Goal: Information Seeking & Learning: Learn about a topic

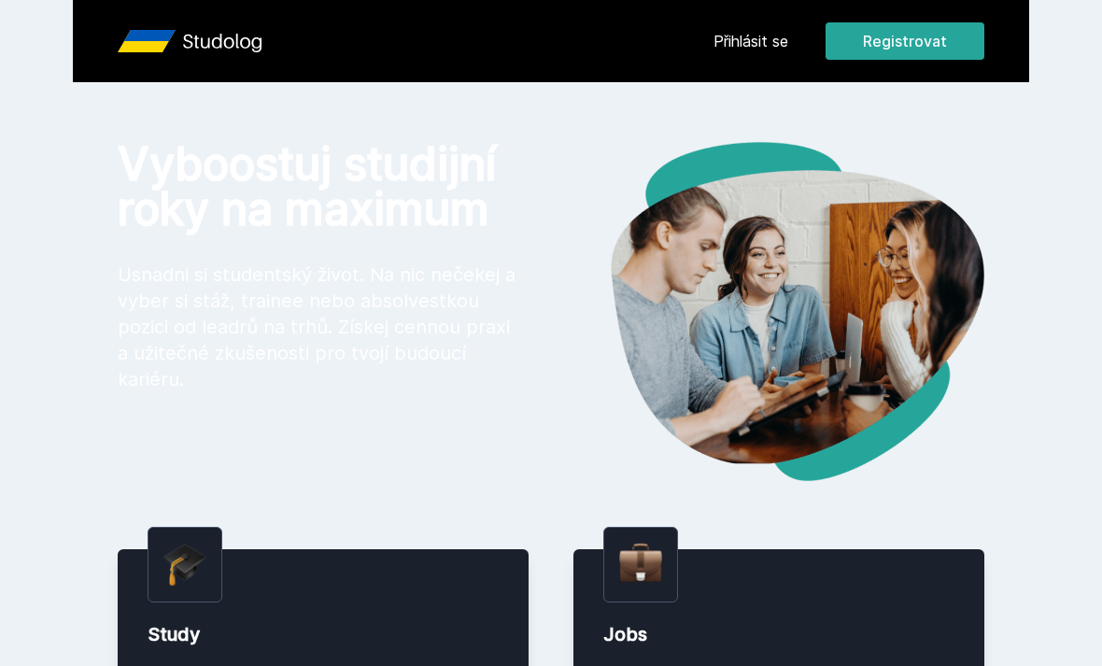
scroll to position [2, 0]
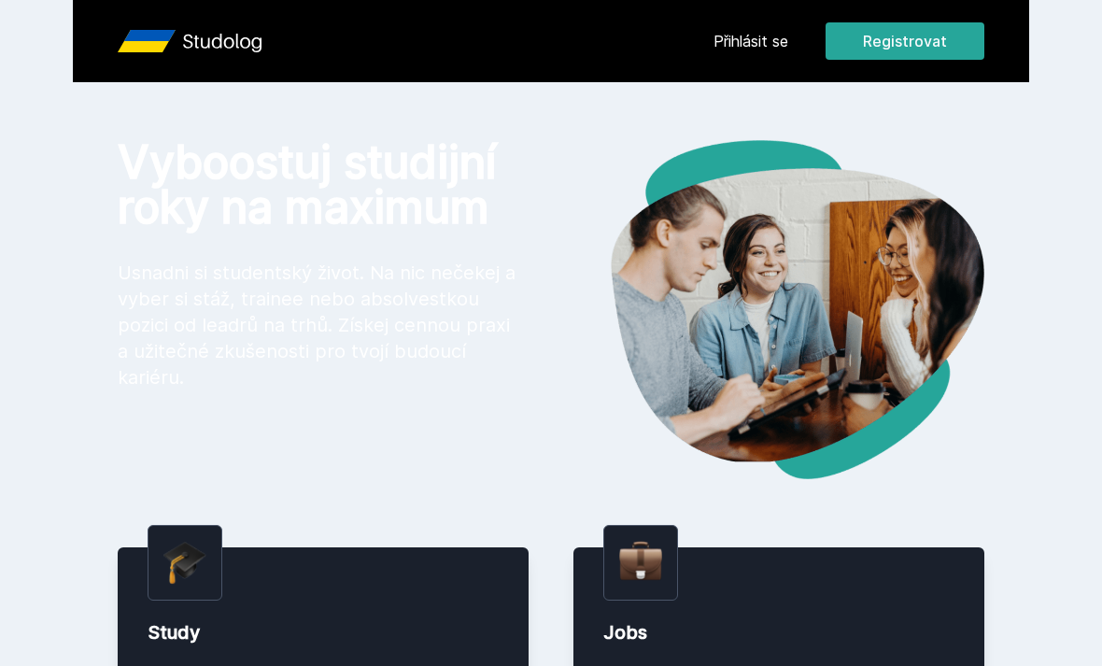
click at [784, 43] on link "Přihlásit se" at bounding box center [751, 41] width 75 height 22
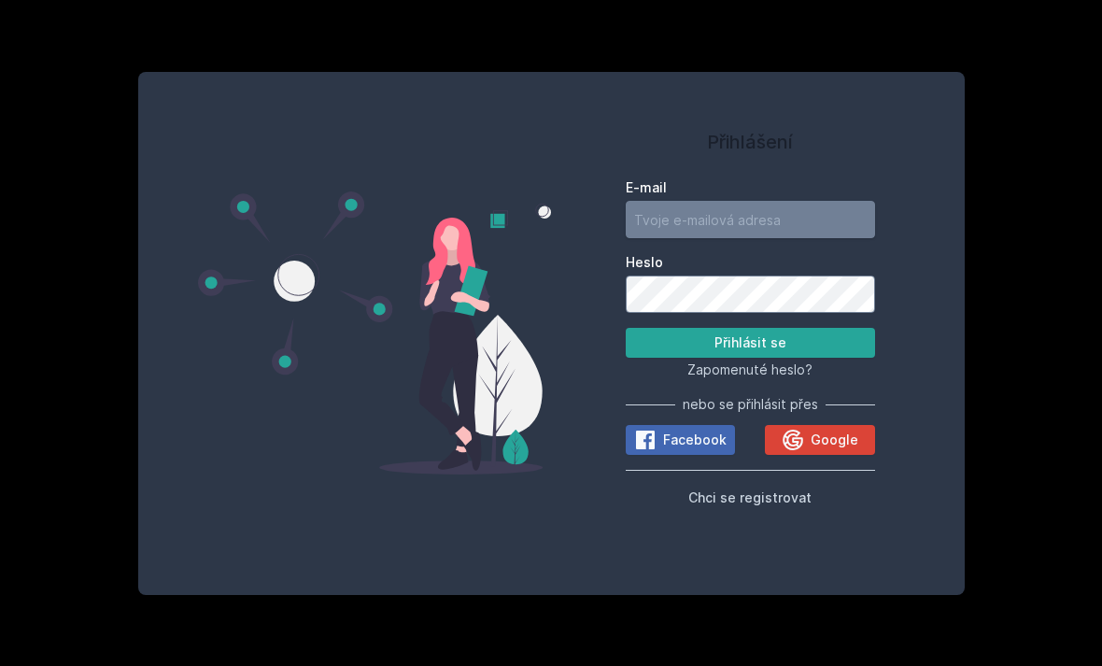
click at [771, 238] on input "E-mail" at bounding box center [750, 219] width 249 height 37
type input "veronika.musilkova882@seznam.cz"
click at [750, 358] on button "Přihlásit se" at bounding box center [750, 343] width 249 height 30
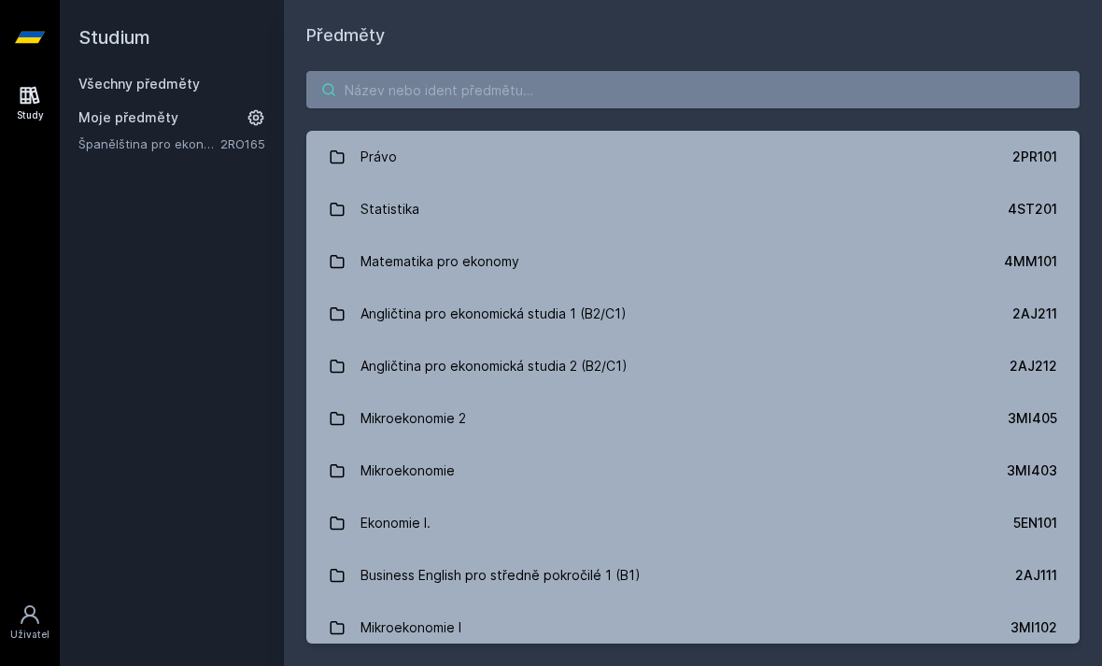
click at [470, 104] on input "search" at bounding box center [693, 89] width 774 height 37
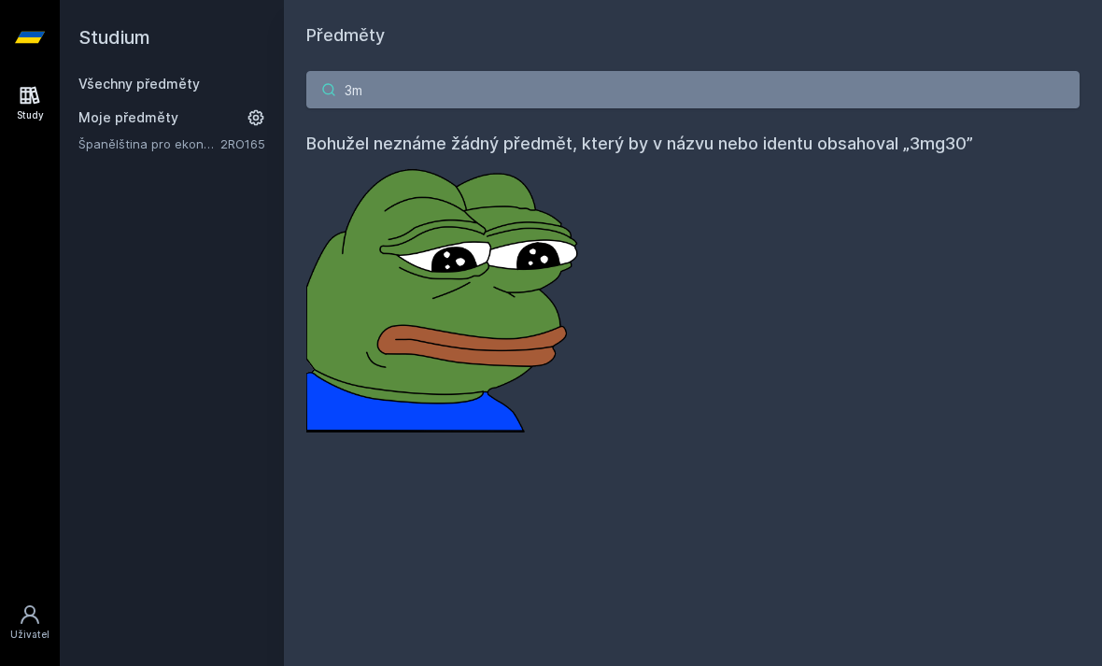
type input "3"
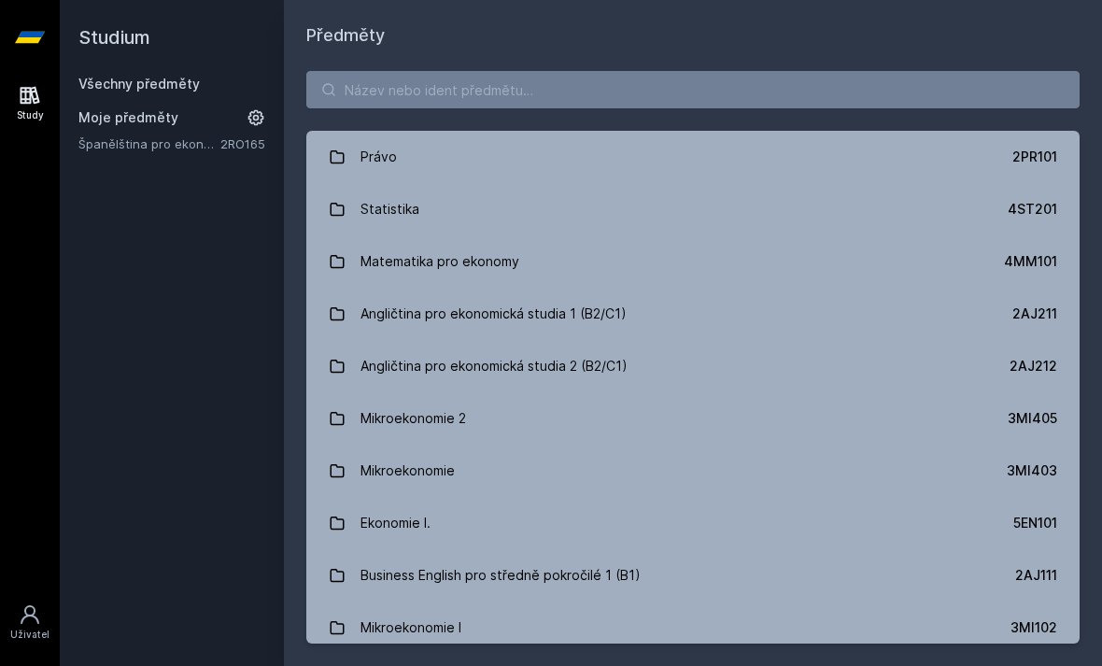
click at [532, 119] on div "Právo 2PR101 Statistika 4ST201 Matematika pro ekonomy 4MM101 Angličtina pro eko…" at bounding box center [693, 357] width 818 height 617
click at [541, 77] on input "search" at bounding box center [693, 89] width 774 height 37
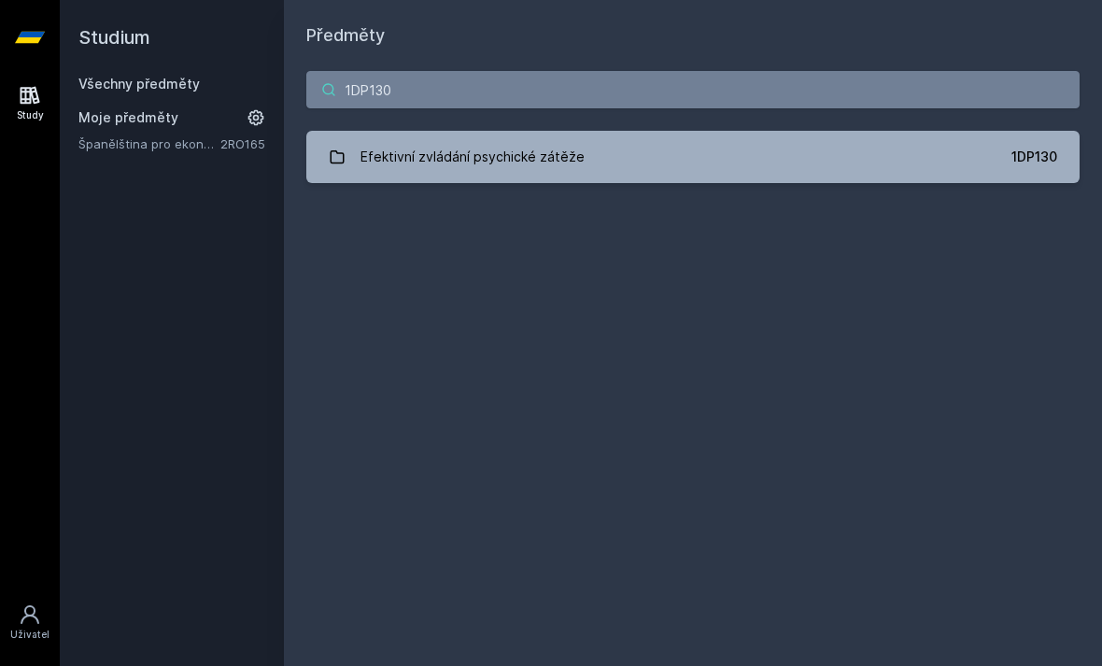
type input "1DP130"
click at [932, 172] on link "Efektivní zvládání psychické zátěže 1DP130" at bounding box center [693, 157] width 774 height 52
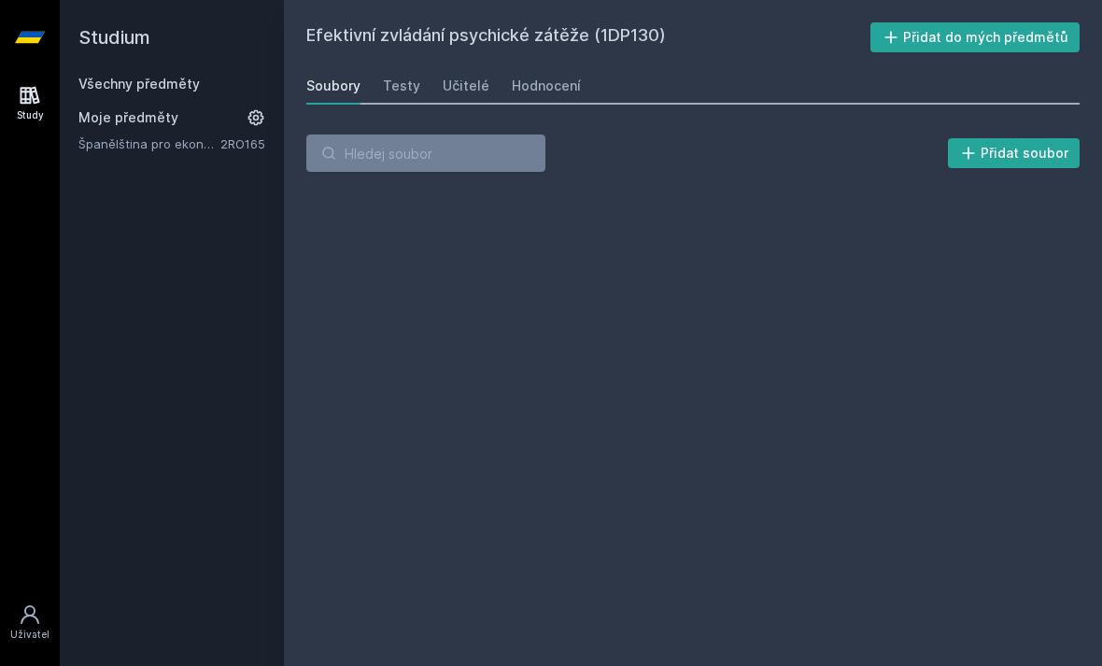
click at [557, 80] on div "Hodnocení" at bounding box center [546, 86] width 69 height 19
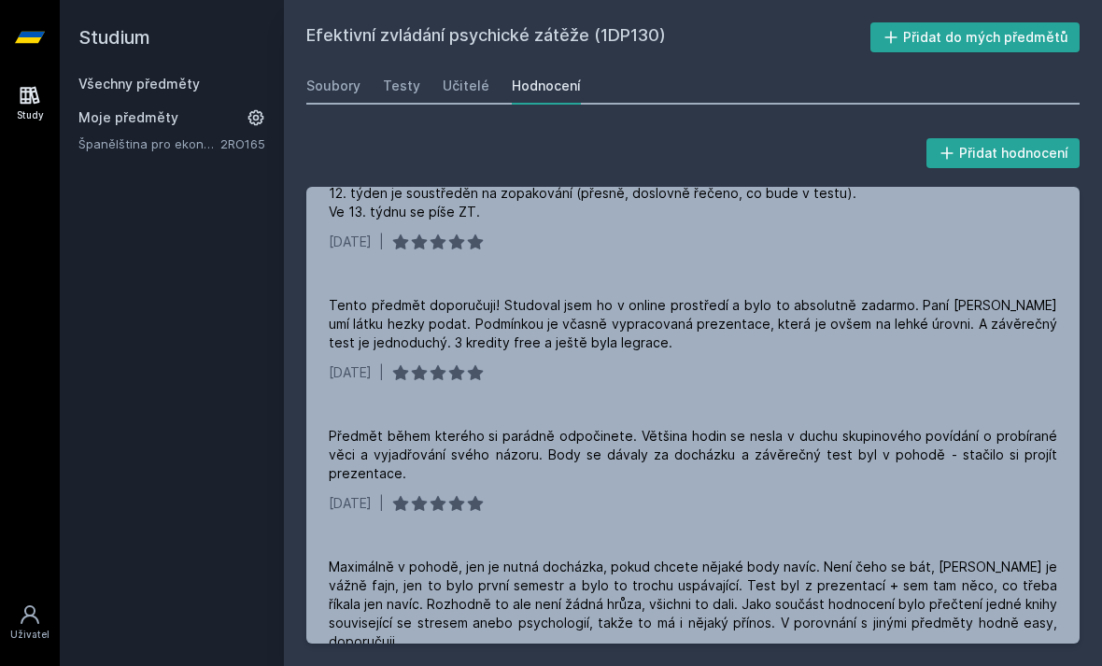
scroll to position [60, 0]
click at [121, 108] on div "Moje předměty Španělština pro ekonomy - středně pokročilá úroveň 1 (A2/B1) 2RO1…" at bounding box center [171, 130] width 187 height 45
click at [121, 76] on link "Všechny předměty" at bounding box center [138, 84] width 121 height 16
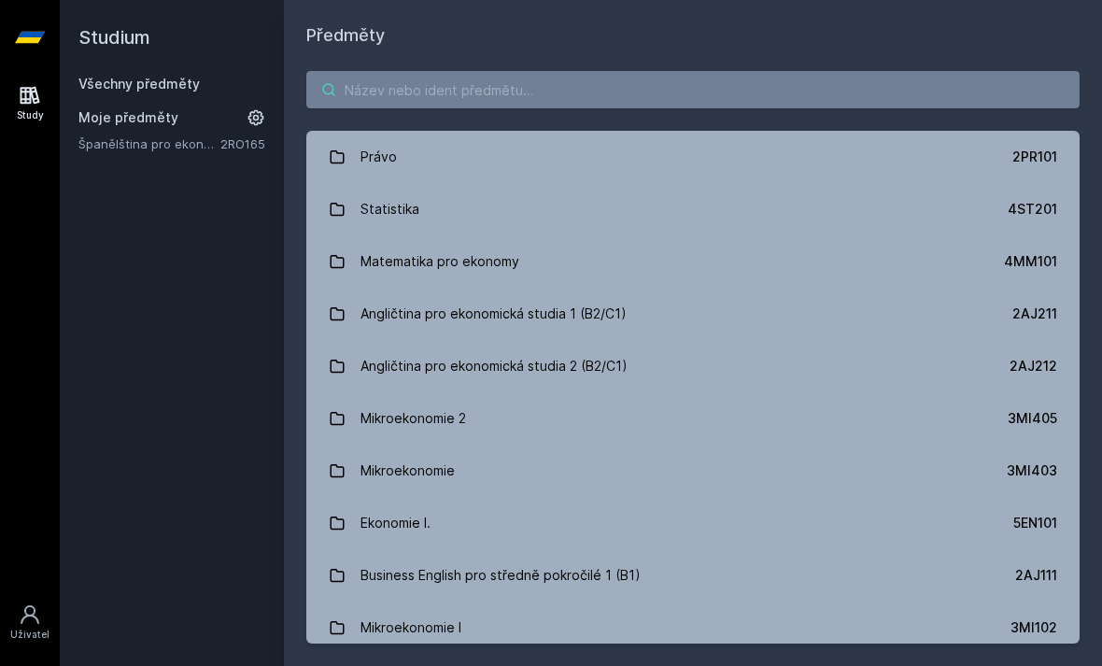
click at [510, 71] on input "search" at bounding box center [693, 89] width 774 height 37
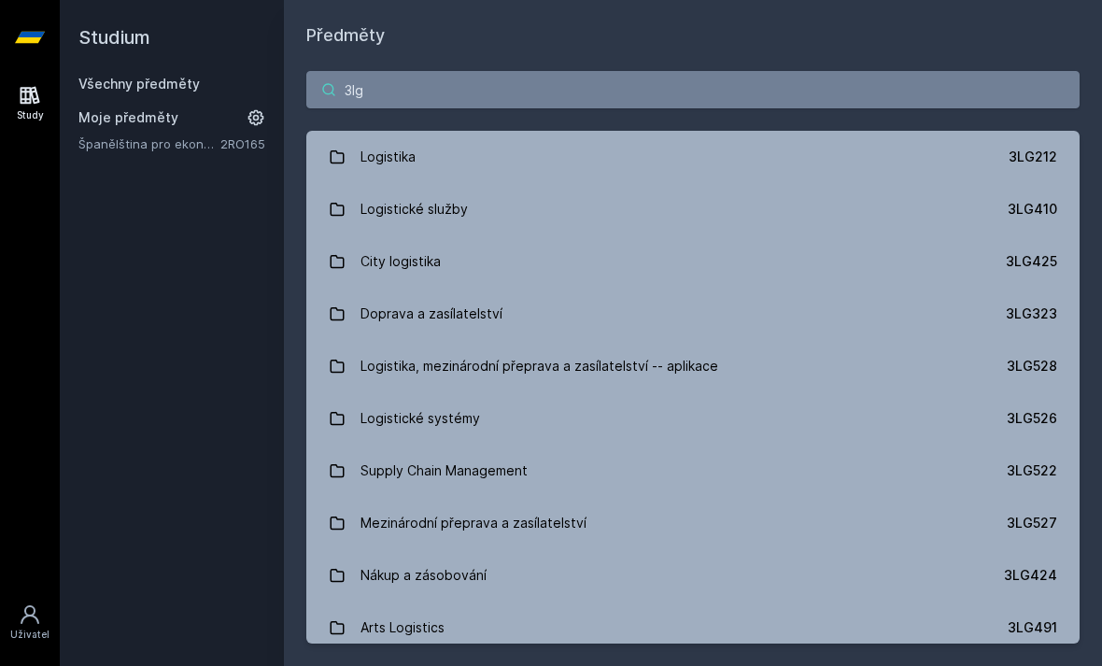
click at [466, 71] on input "3lg" at bounding box center [693, 89] width 774 height 37
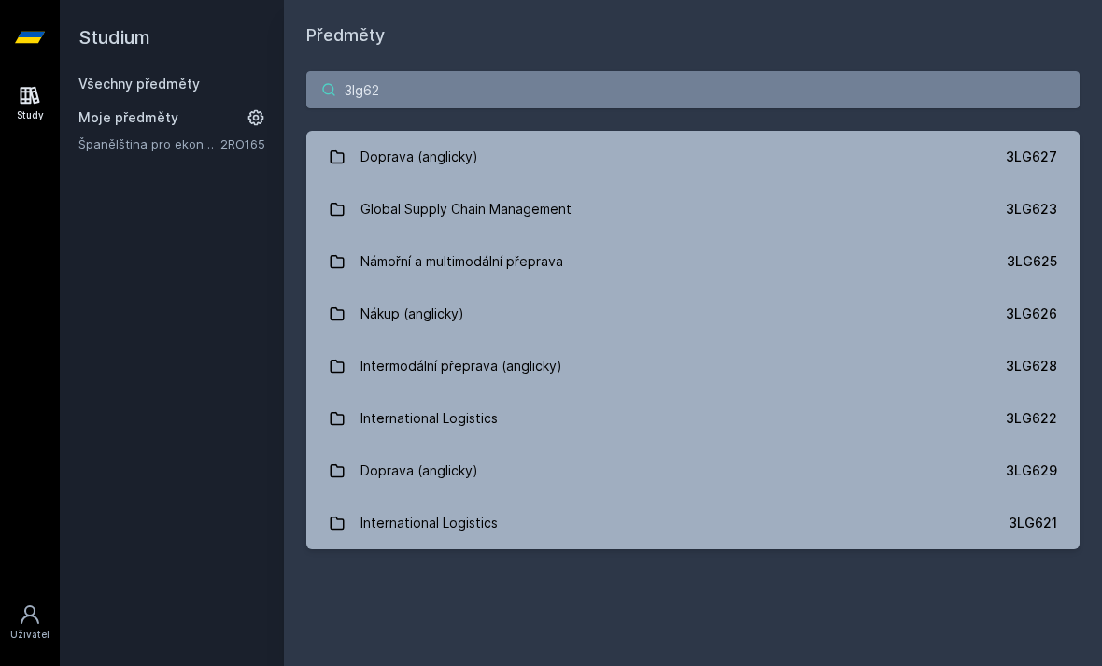
type input "3lg626"
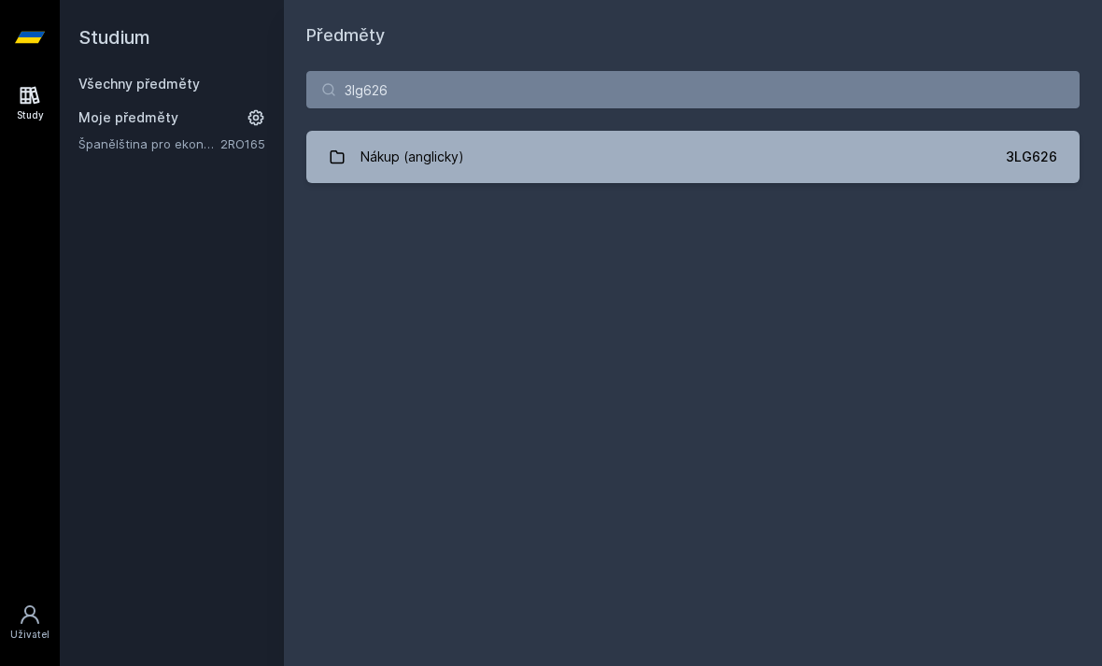
click at [783, 131] on link "Nákup (anglicky) 3LG626" at bounding box center [693, 157] width 774 height 52
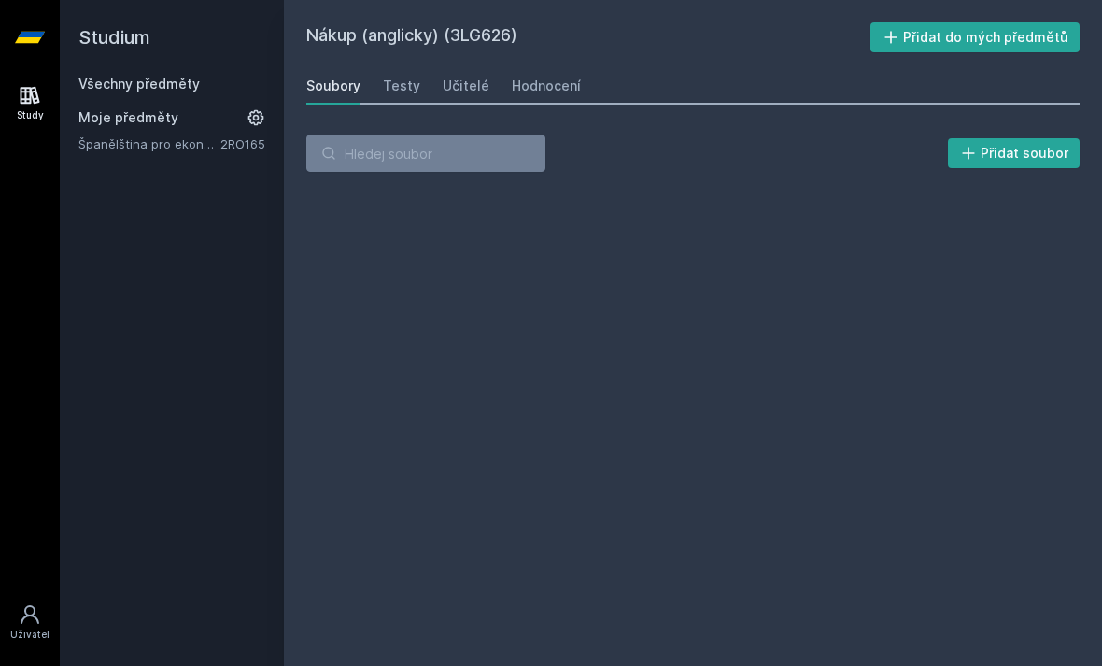
click at [555, 67] on link "Hodnocení" at bounding box center [546, 85] width 69 height 37
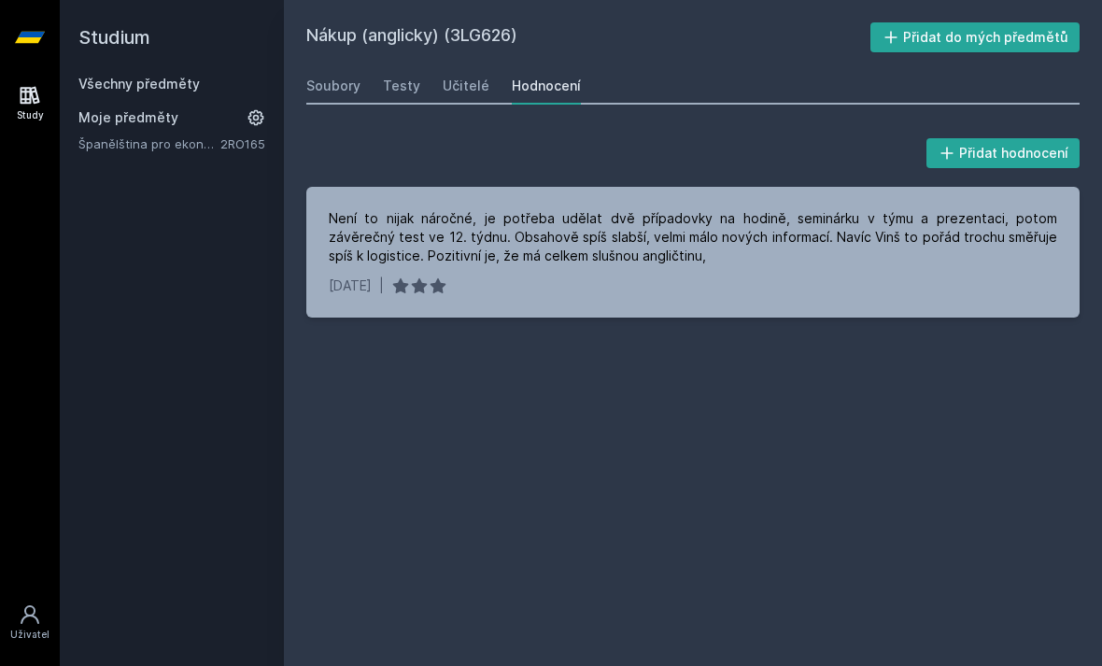
click at [209, 109] on div "Moje předměty" at bounding box center [171, 117] width 187 height 19
click at [166, 86] on link "Všechny předměty" at bounding box center [138, 84] width 121 height 16
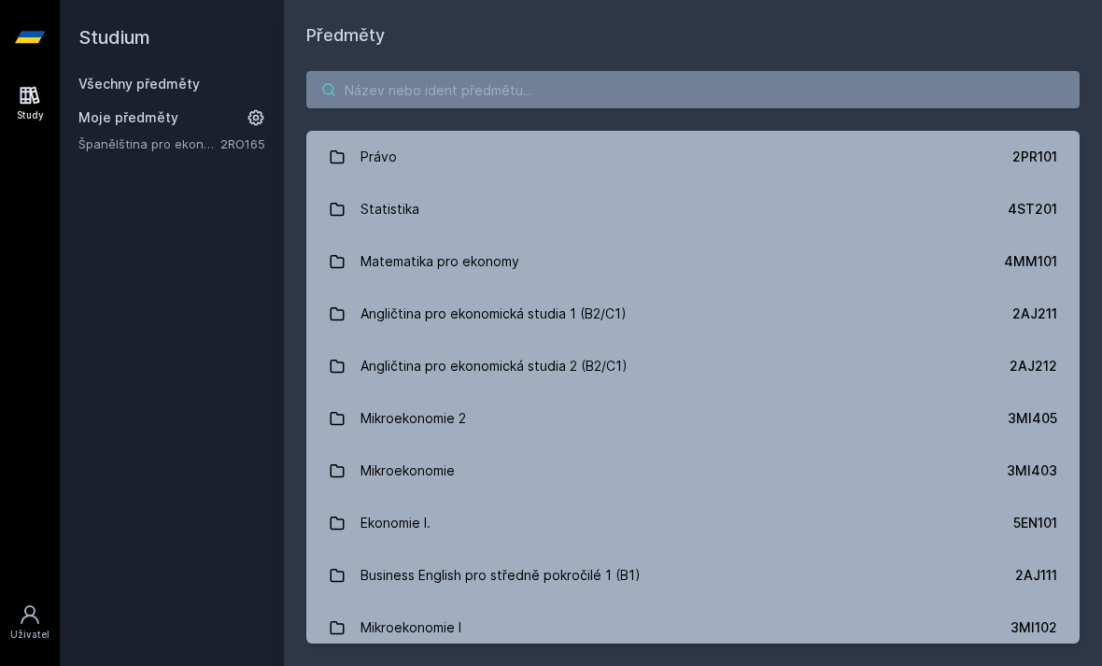
click at [409, 96] on input "search" at bounding box center [693, 89] width 774 height 37
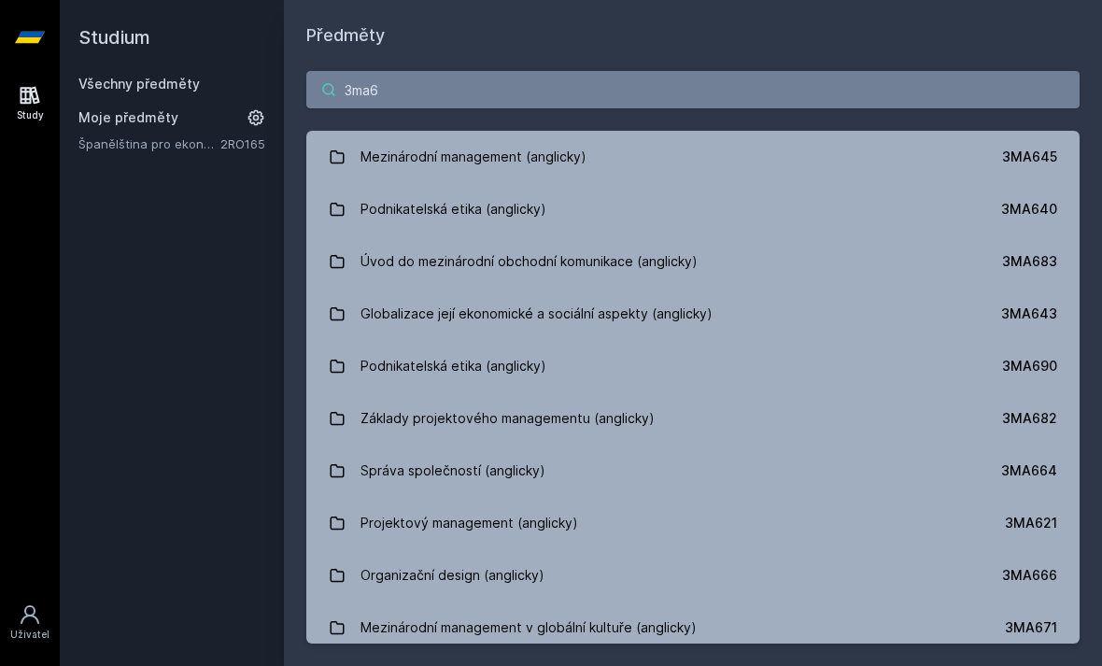
click at [515, 82] on input "3ma6" at bounding box center [693, 89] width 774 height 37
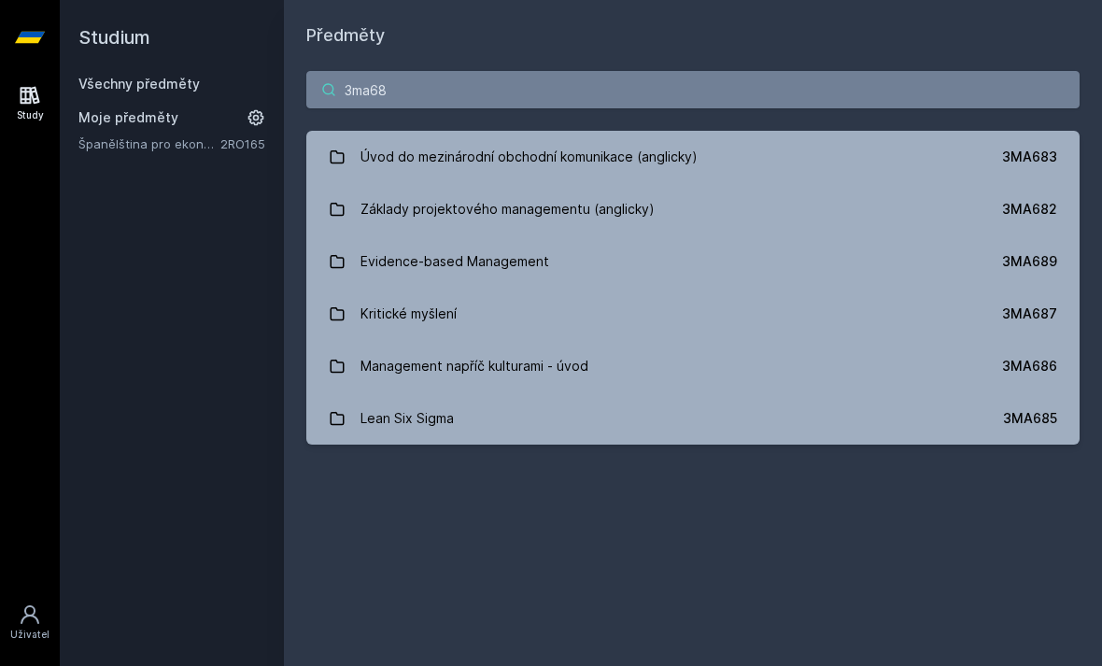
type input "3ma686"
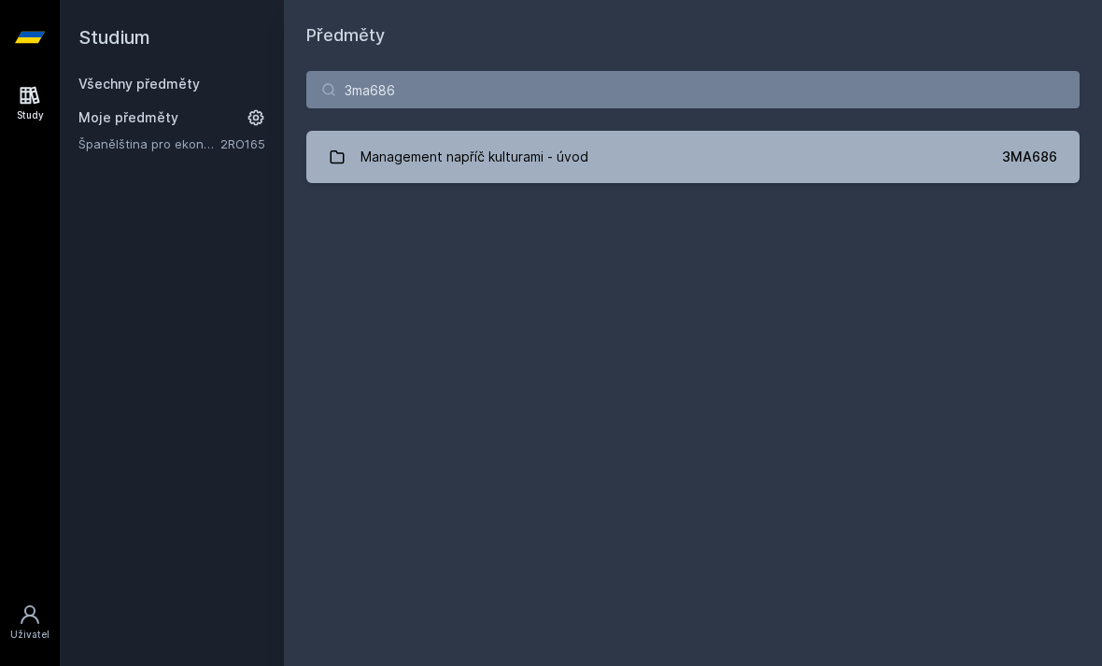
click at [924, 156] on link "Management napříč kulturami - úvod 3MA686" at bounding box center [693, 157] width 774 height 52
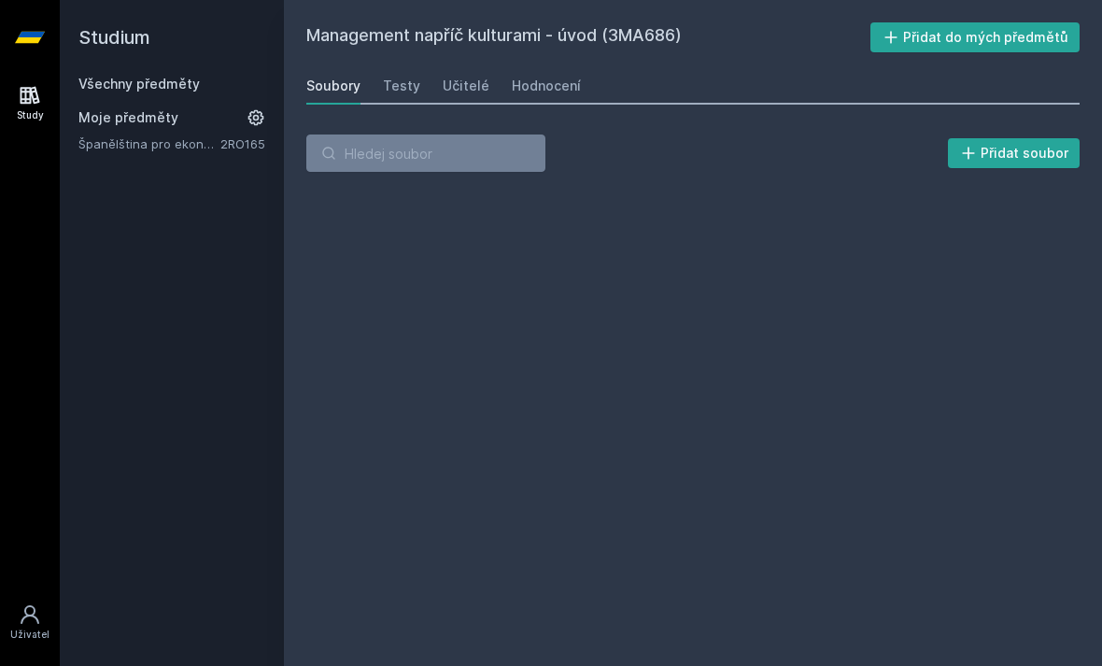
click at [550, 90] on div "Hodnocení" at bounding box center [546, 86] width 69 height 19
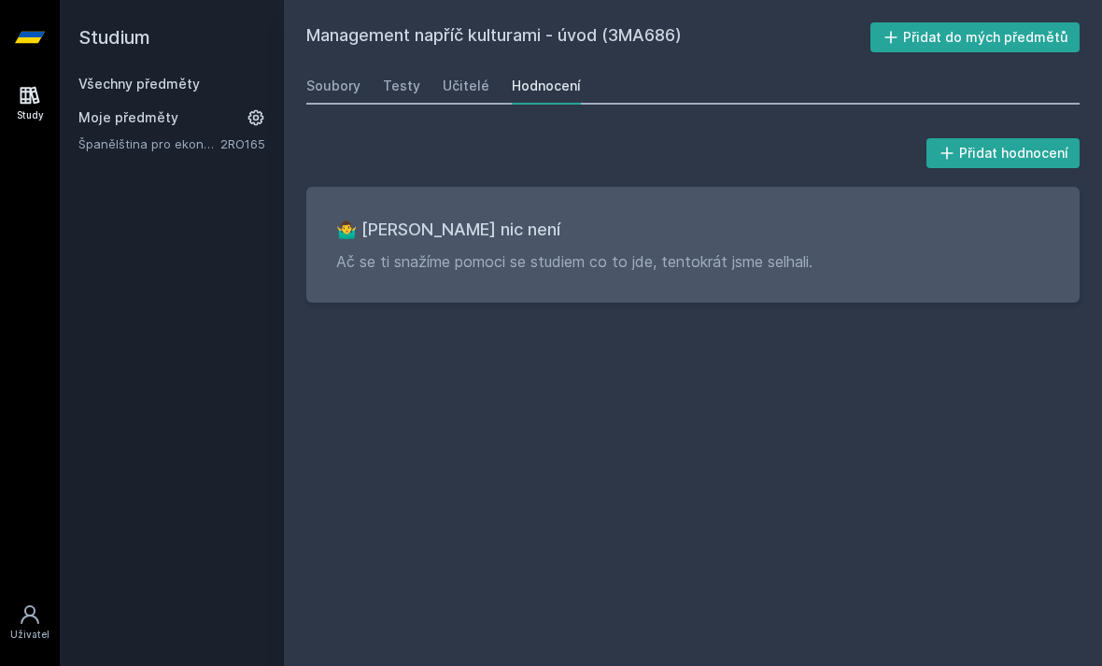
click at [98, 81] on link "Všechny předměty" at bounding box center [138, 84] width 121 height 16
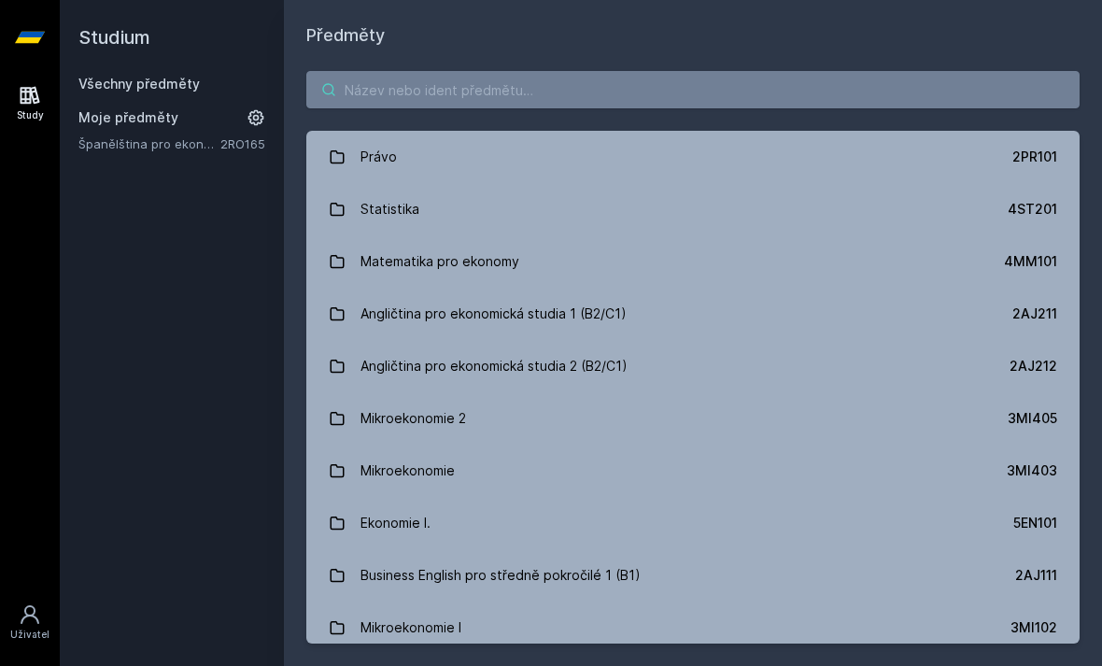
click at [542, 91] on input "search" at bounding box center [693, 89] width 774 height 37
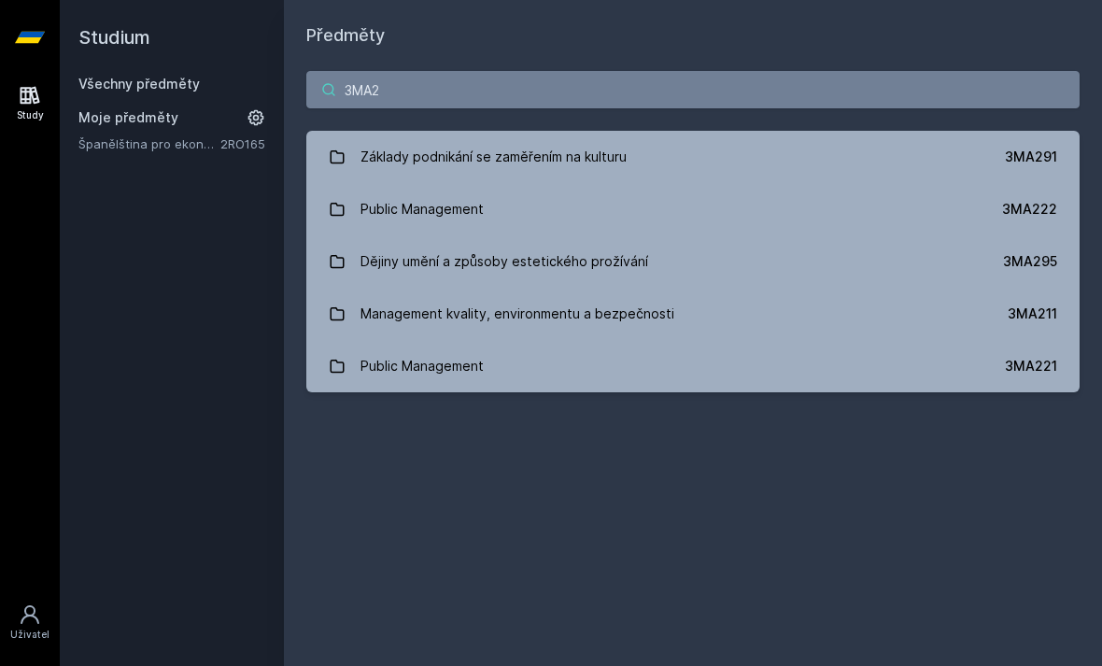
click at [845, 103] on input "3MA2" at bounding box center [693, 89] width 774 height 37
type input "3"
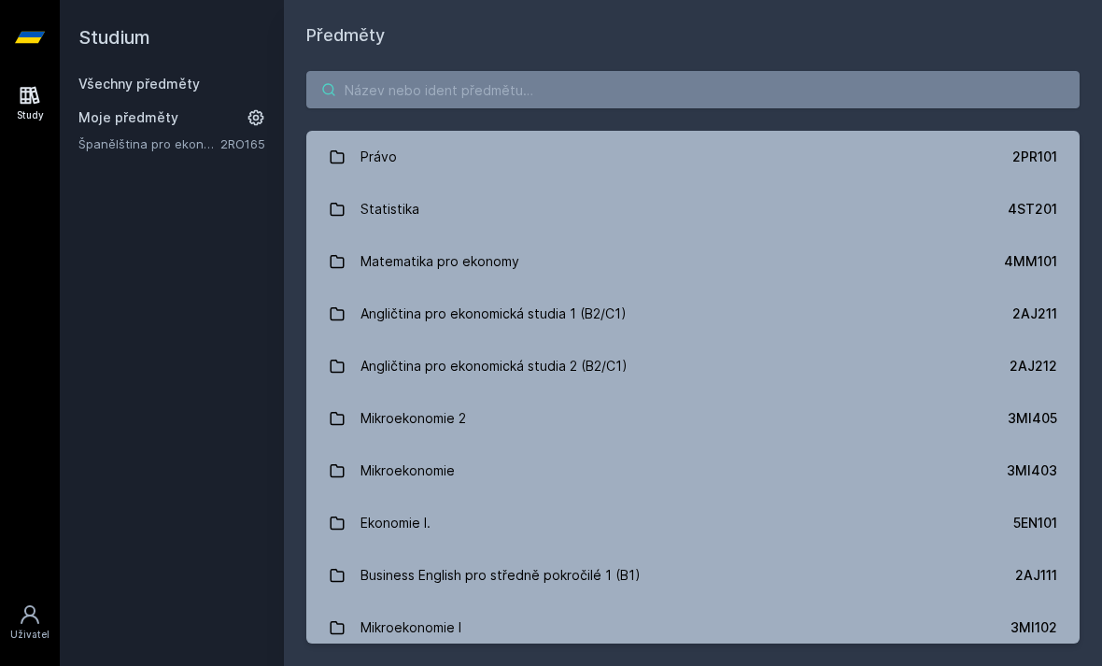
click at [617, 106] on input "search" at bounding box center [693, 89] width 774 height 37
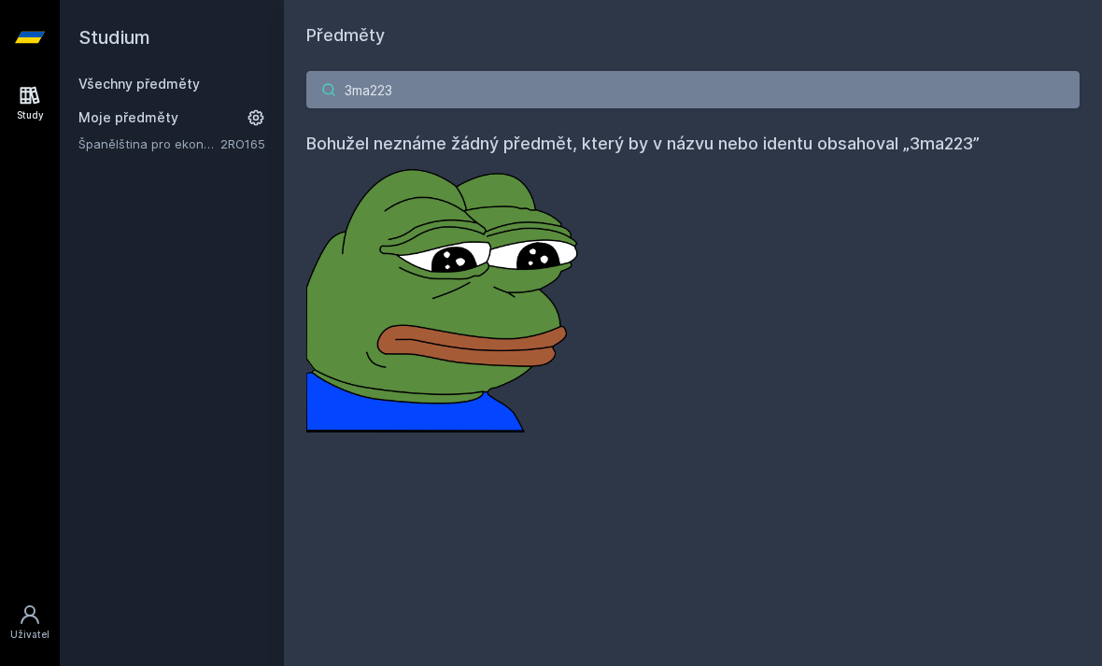
click at [745, 90] on input "3ma223" at bounding box center [693, 89] width 774 height 37
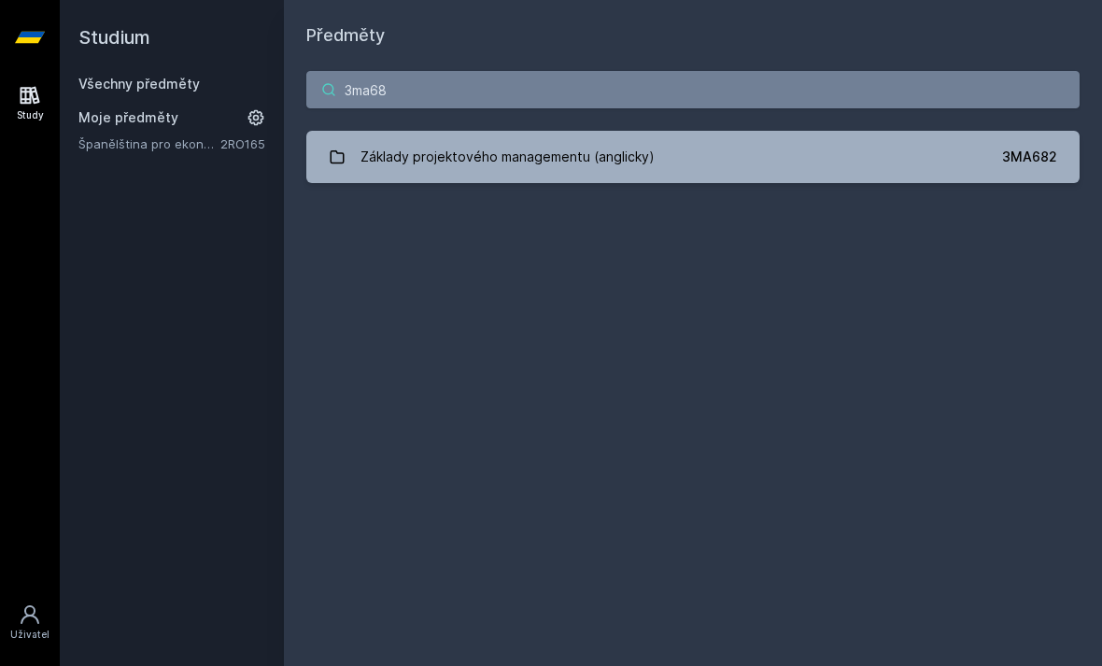
type input "3ma683"
click at [979, 153] on link "Úvod do mezinárodní obchodní komunikace (anglicky) 3MA683" at bounding box center [693, 157] width 774 height 52
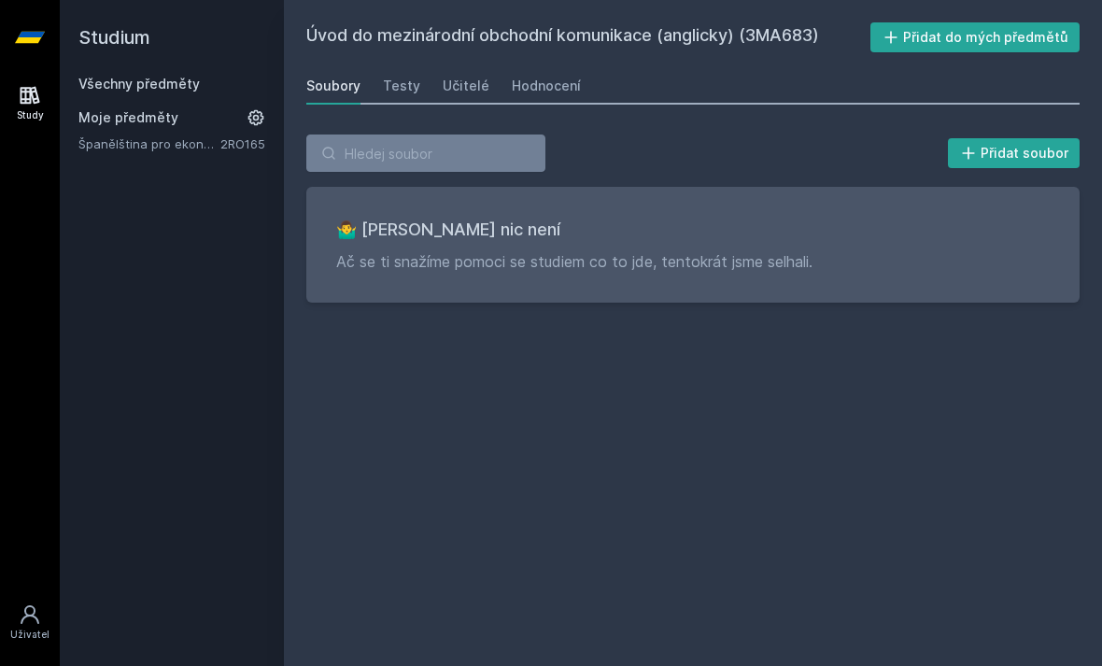
click at [561, 100] on link "Hodnocení" at bounding box center [546, 85] width 69 height 37
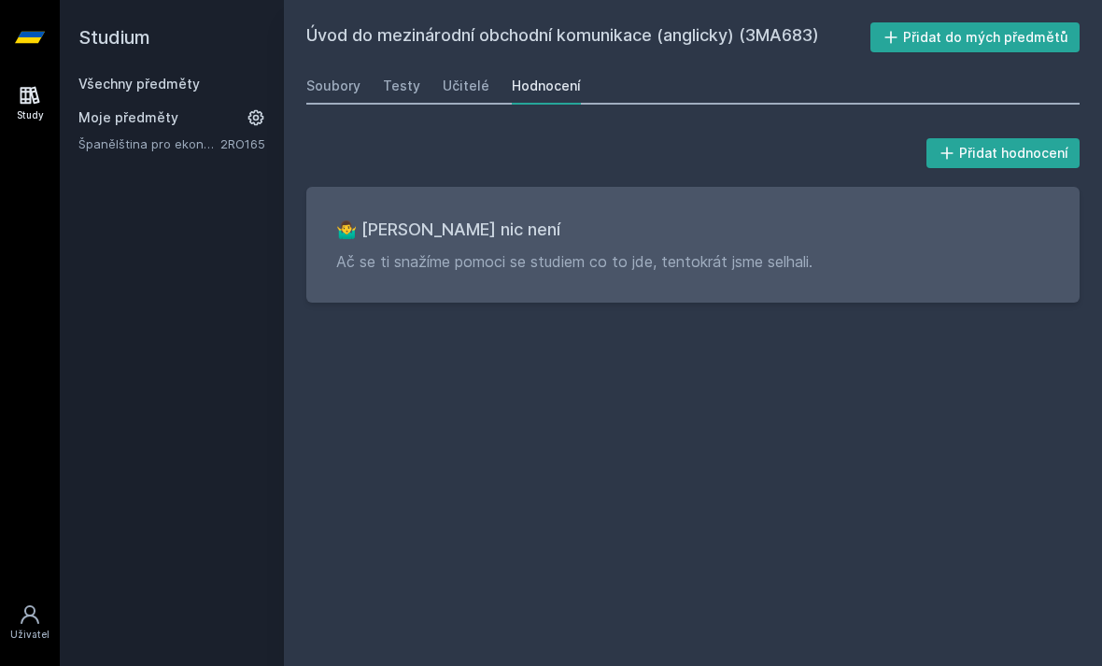
click at [350, 88] on div "Soubory" at bounding box center [333, 86] width 54 height 19
